Goal: Find specific fact: Find specific fact

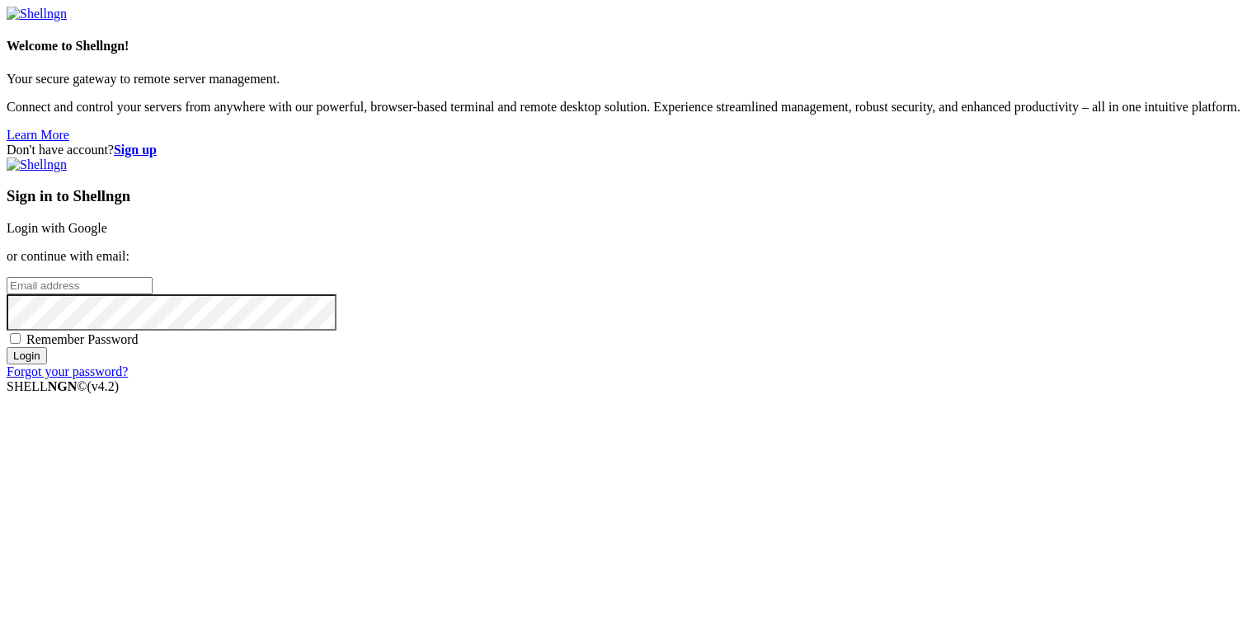
type input "[PERSON_NAME][EMAIL_ADDRESS][DOMAIN_NAME]"
click at [47, 365] on input "Login" at bounding box center [27, 355] width 40 height 17
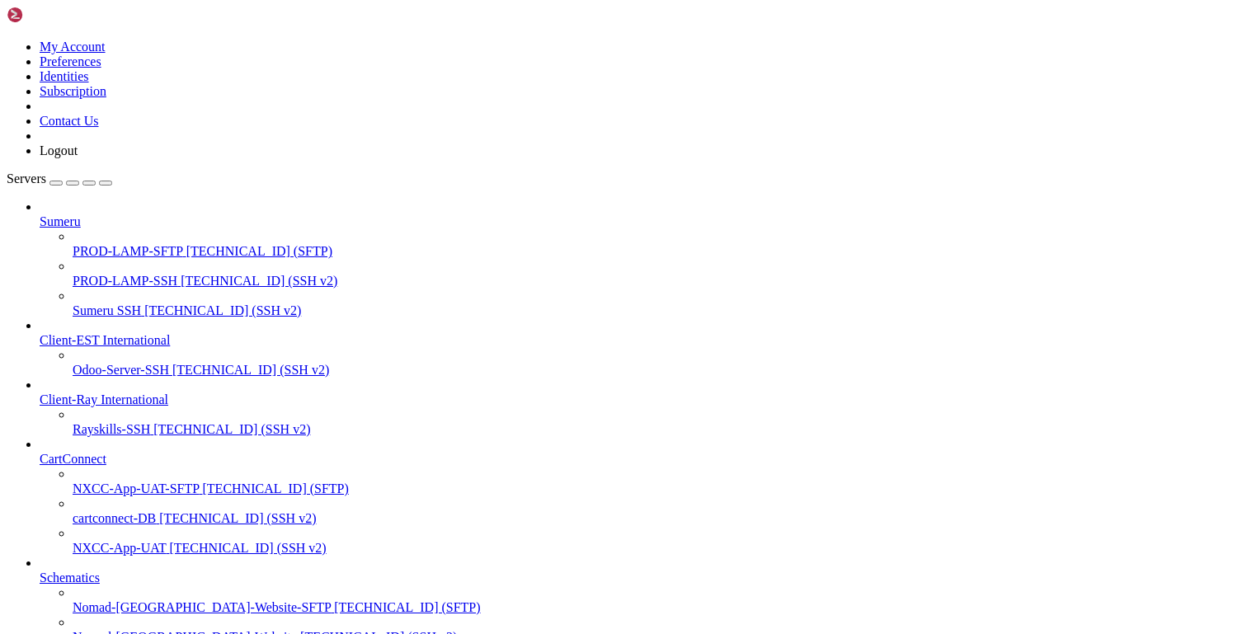
scroll to position [731, 0]
